Goal: Find specific page/section

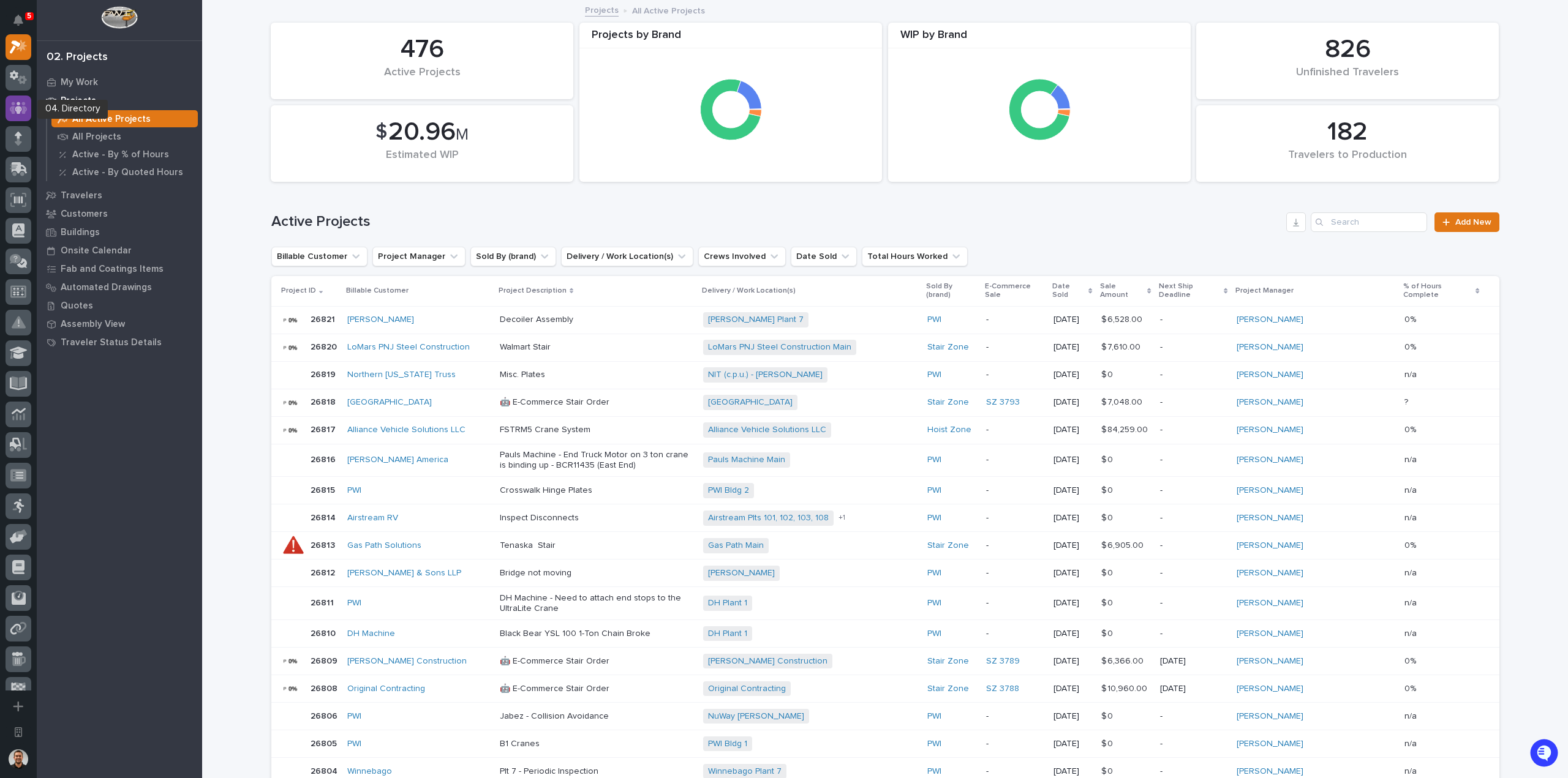
click at [19, 102] on icon at bounding box center [18, 108] width 18 height 14
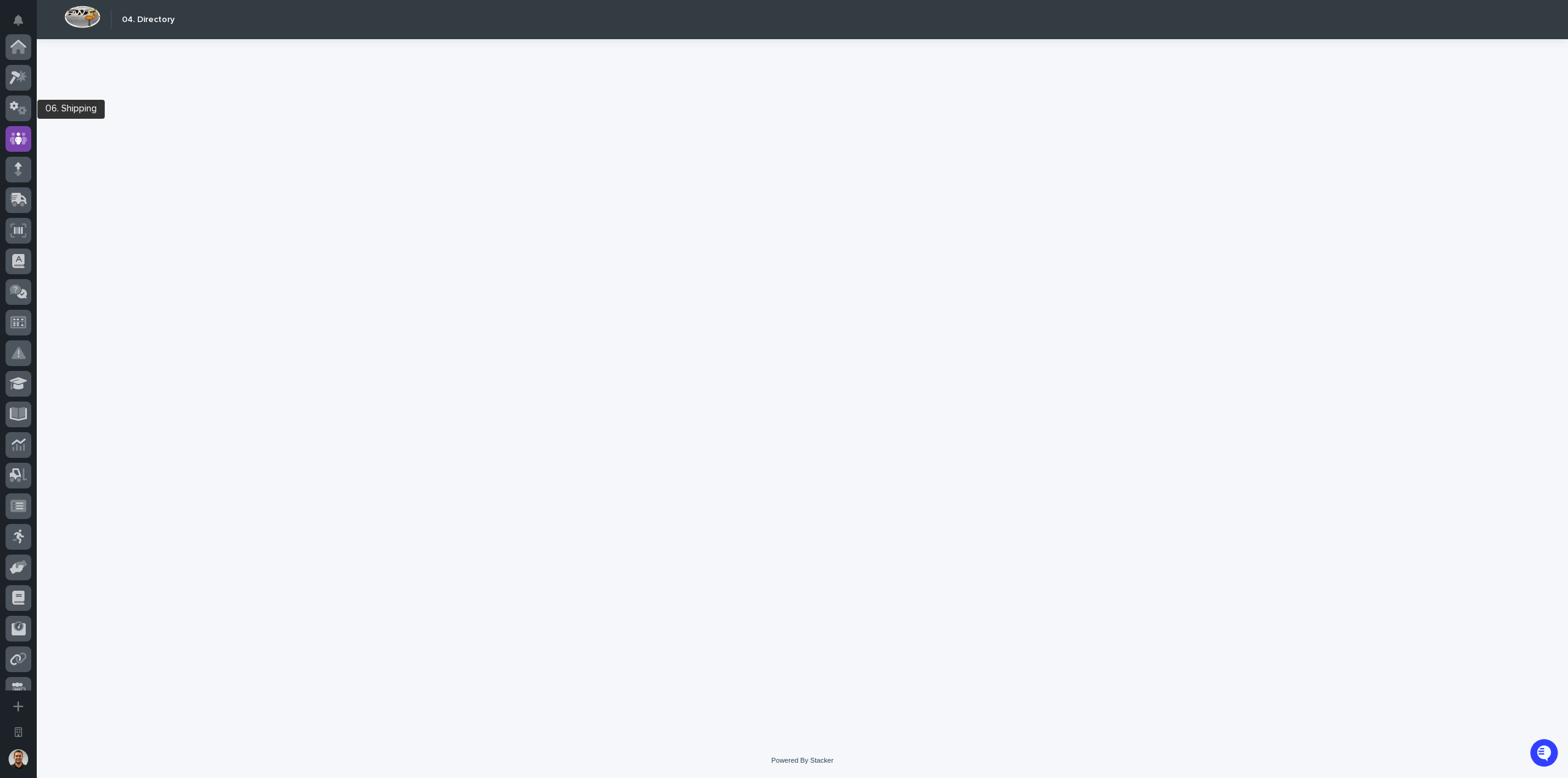
scroll to position [92, 0]
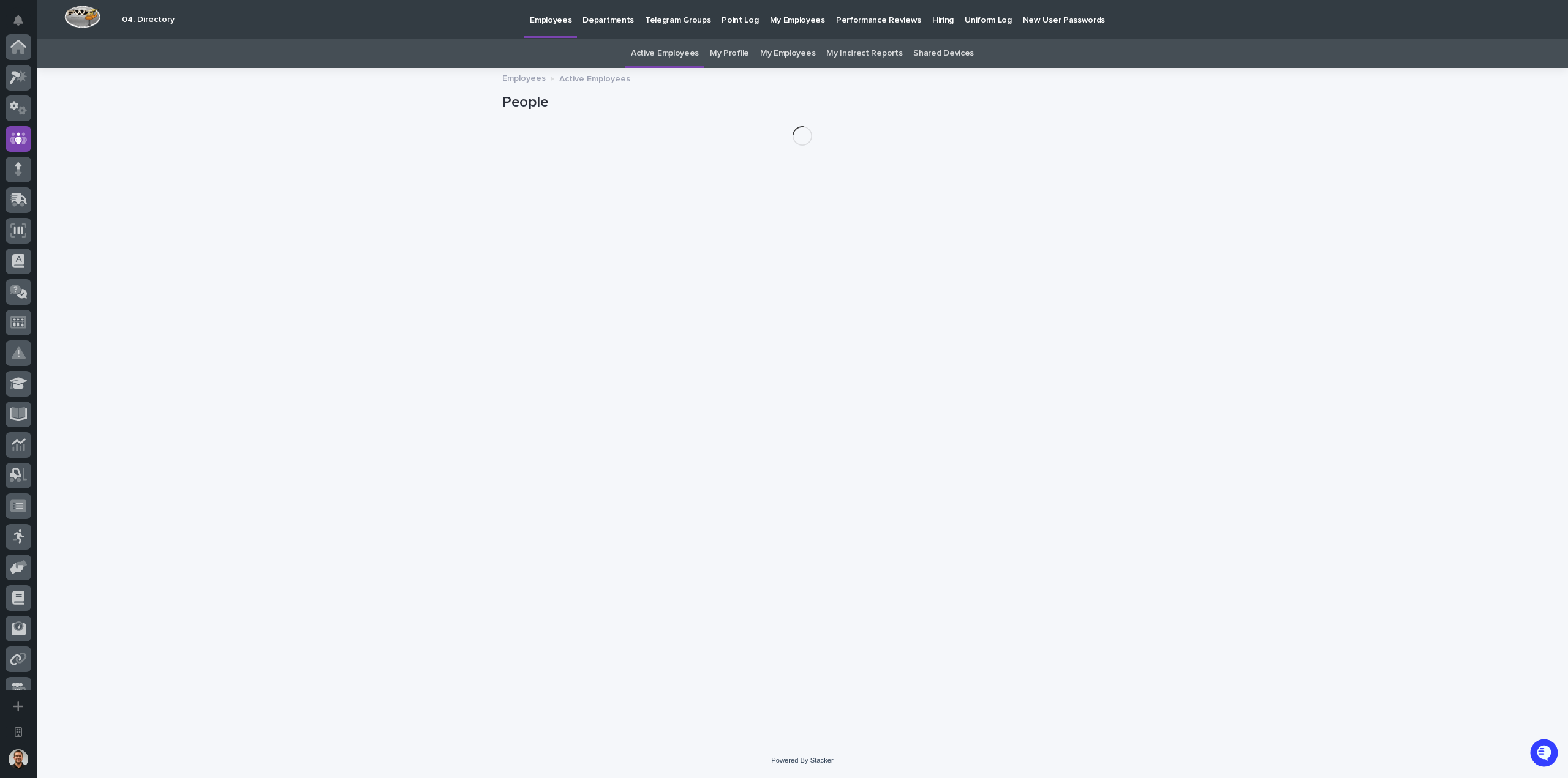
scroll to position [92, 0]
click at [602, 25] on p "Departments" at bounding box center [608, 13] width 51 height 26
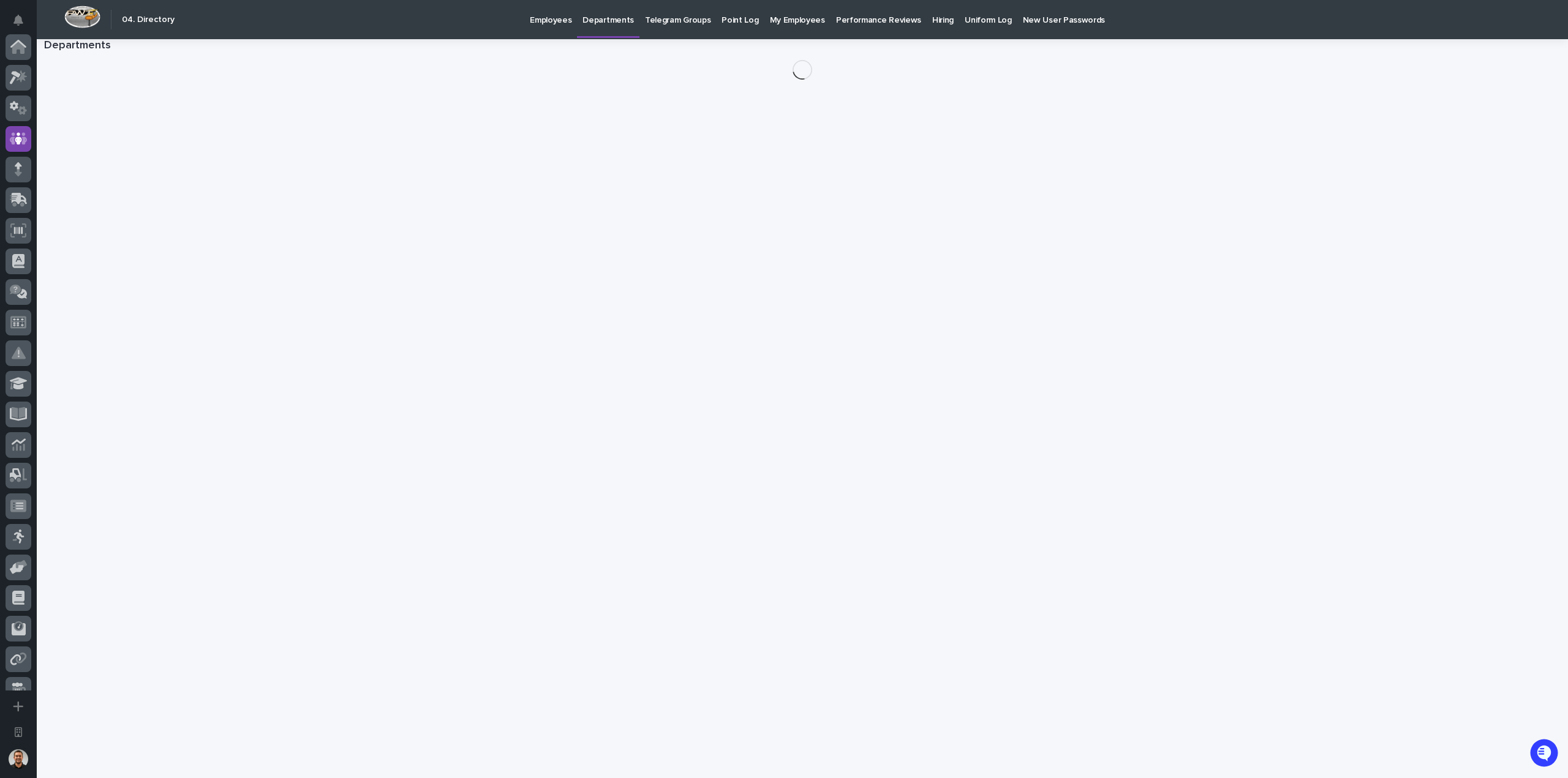
scroll to position [92, 0]
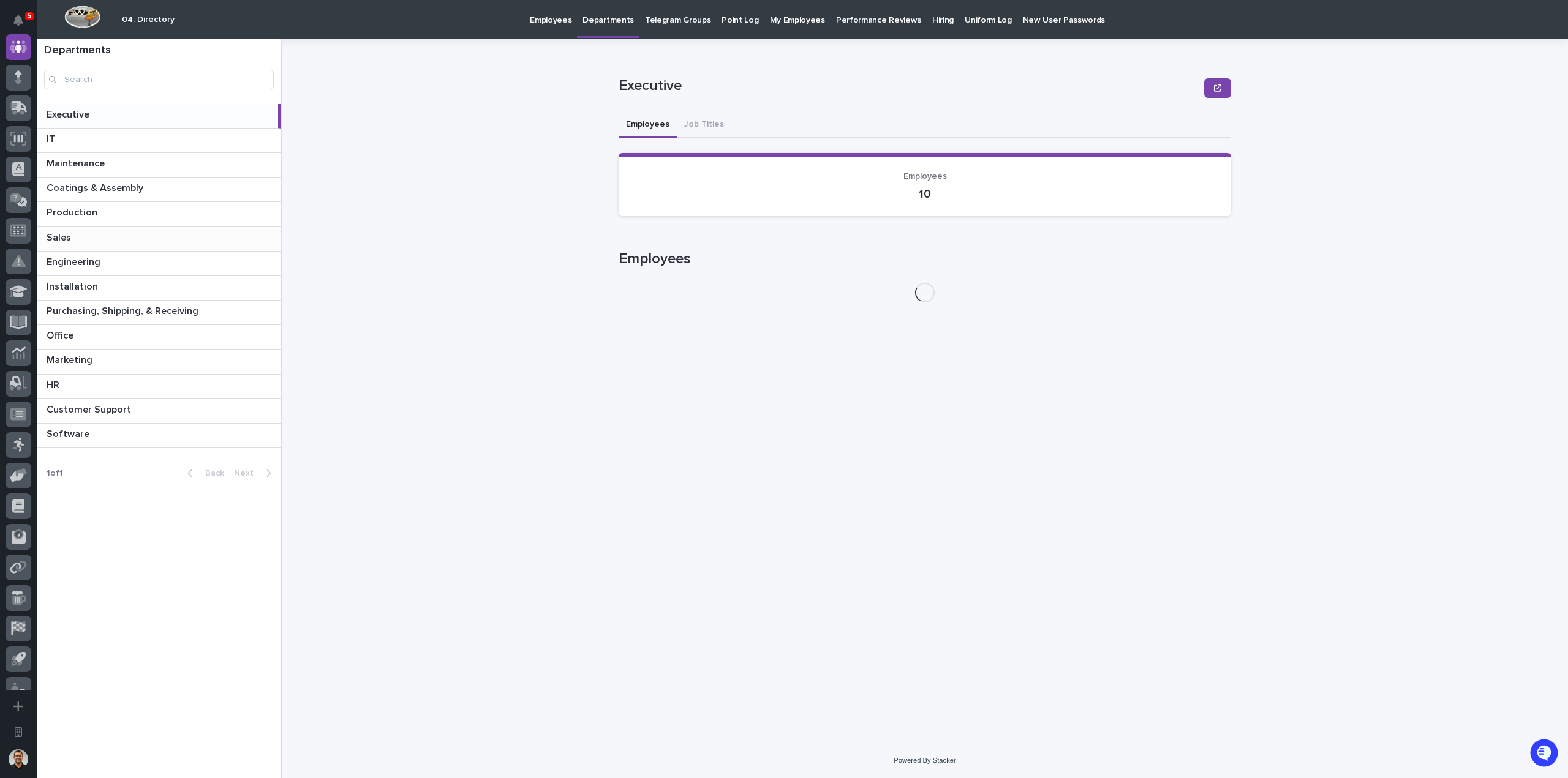
click at [77, 239] on p at bounding box center [162, 238] width 230 height 12
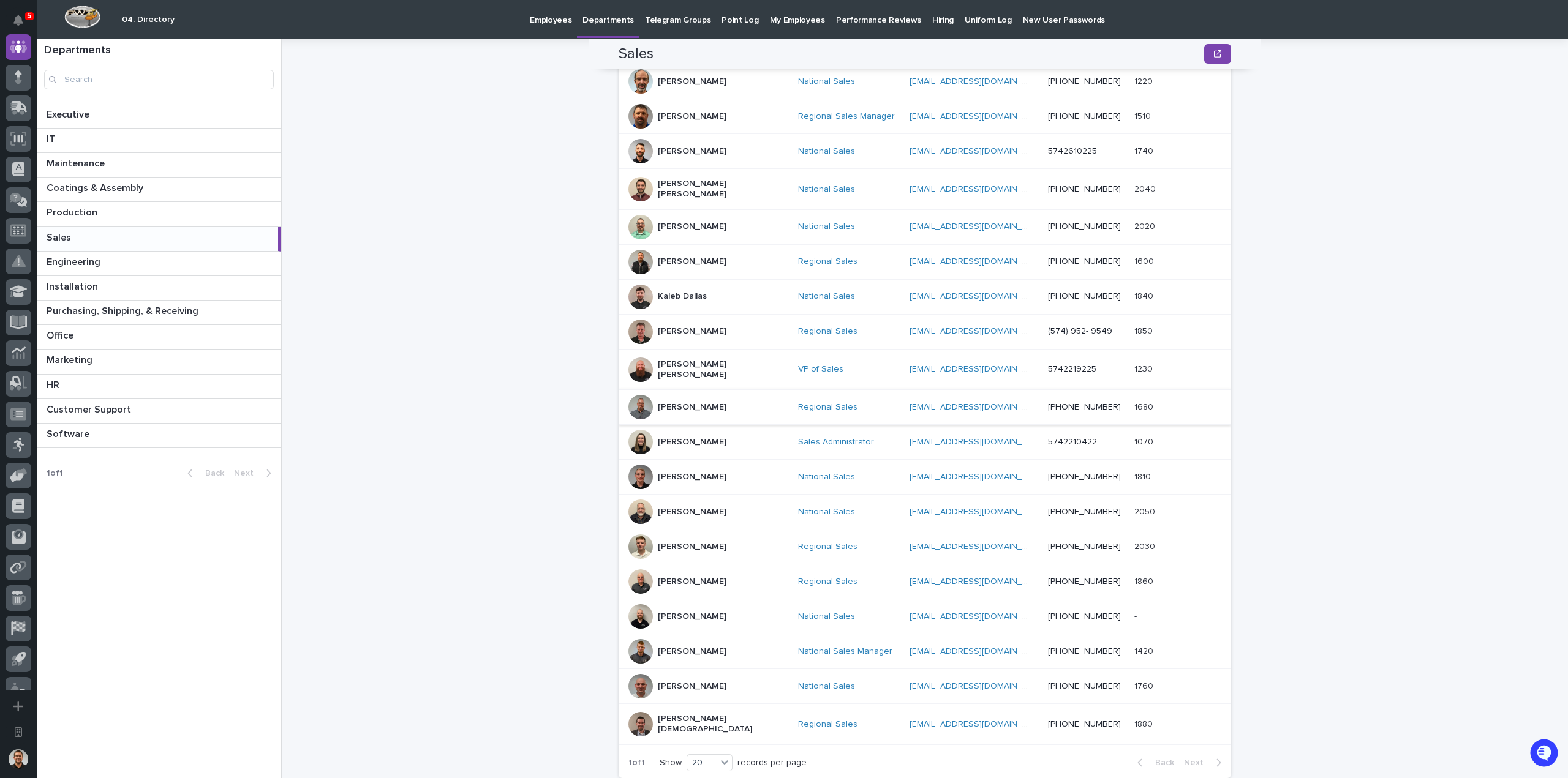
scroll to position [333, 0]
